Goal: Navigation & Orientation: Find specific page/section

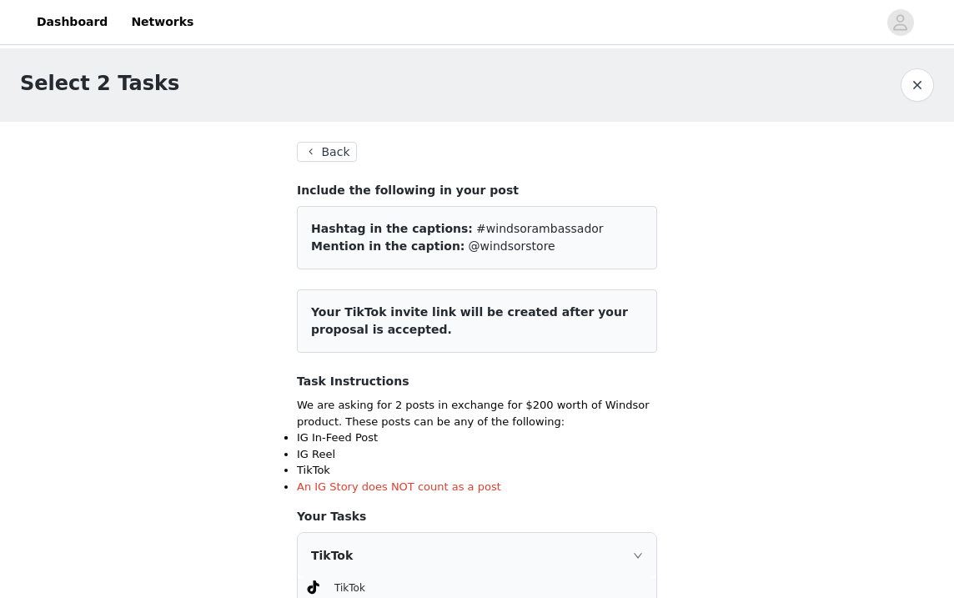
scroll to position [175, 0]
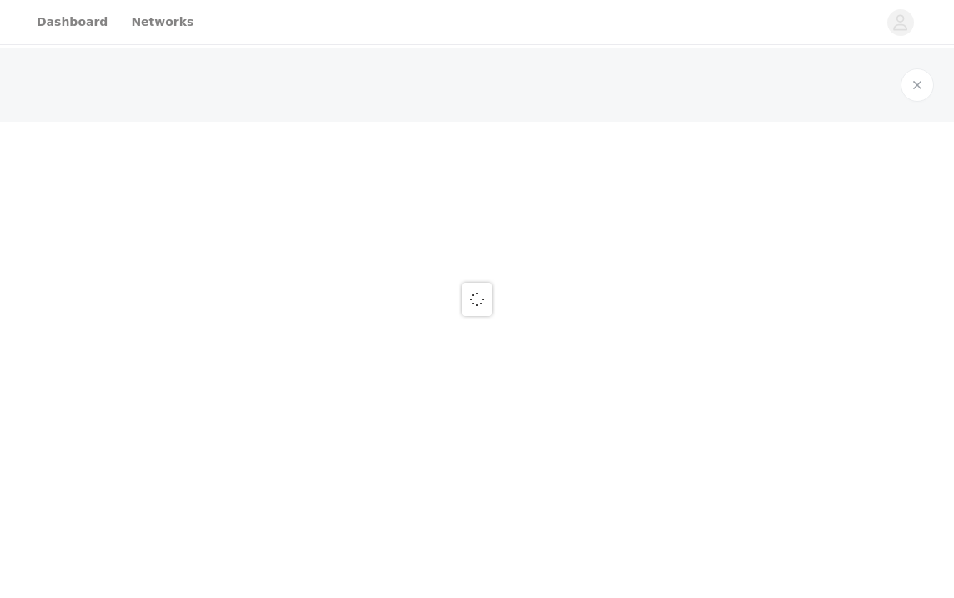
scroll to position [175, 0]
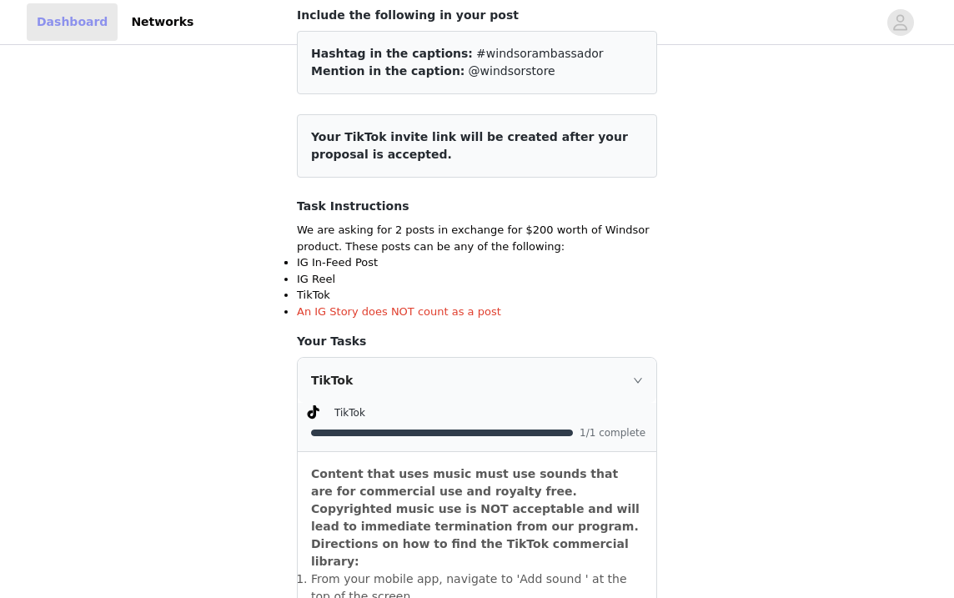
click at [66, 31] on link "Dashboard" at bounding box center [72, 22] width 91 height 38
